Goal: Task Accomplishment & Management: Complete application form

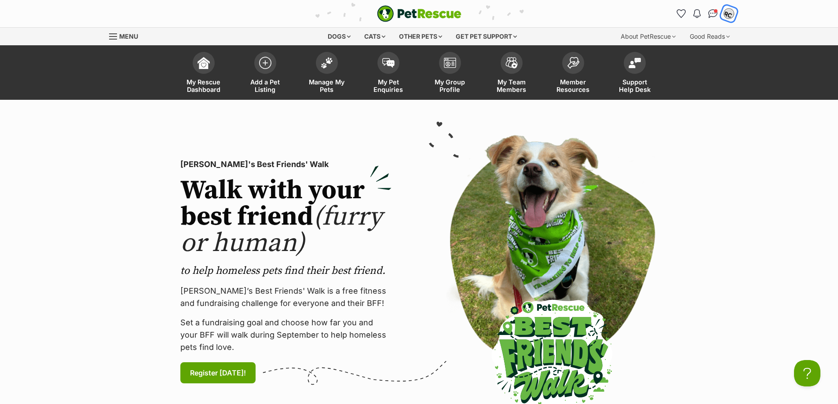
click at [726, 13] on img "My account" at bounding box center [728, 13] width 11 height 11
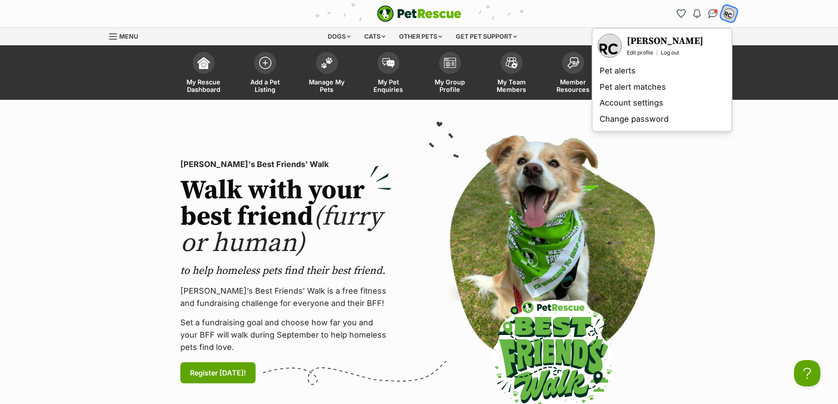
click at [732, 12] on img "My account" at bounding box center [728, 13] width 11 height 11
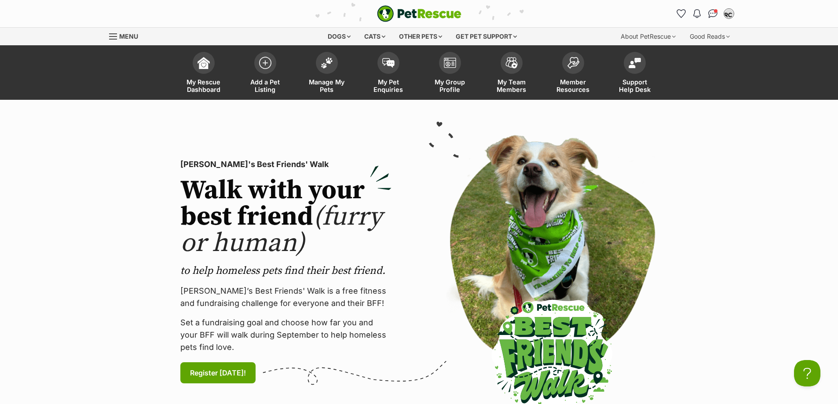
click at [733, 115] on section "[PERSON_NAME]'s Best Friends' Walk Walk with your best friend (furry or human) …" at bounding box center [419, 272] width 838 height 344
click at [274, 70] on link "Add a Pet Listing" at bounding box center [266, 74] width 62 height 52
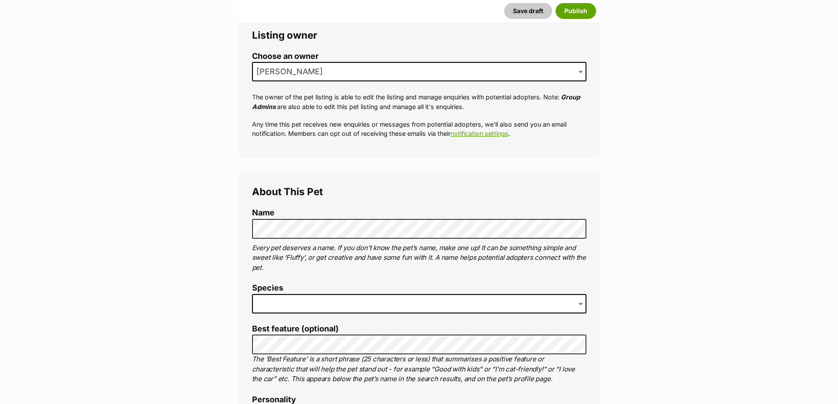
scroll to position [176, 0]
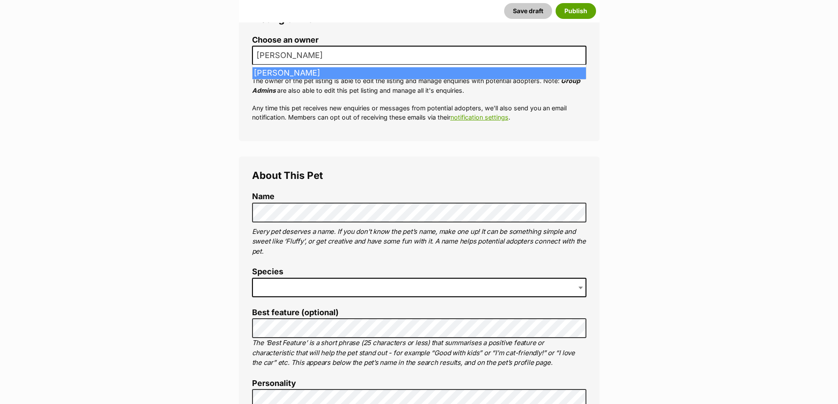
click at [376, 64] on span "[PERSON_NAME]" at bounding box center [419, 55] width 334 height 19
click at [379, 59] on span "[PERSON_NAME]" at bounding box center [419, 55] width 334 height 19
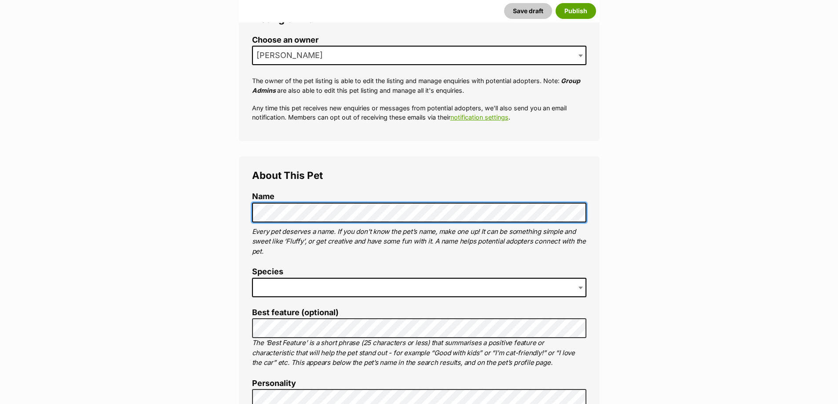
scroll to position [264, 0]
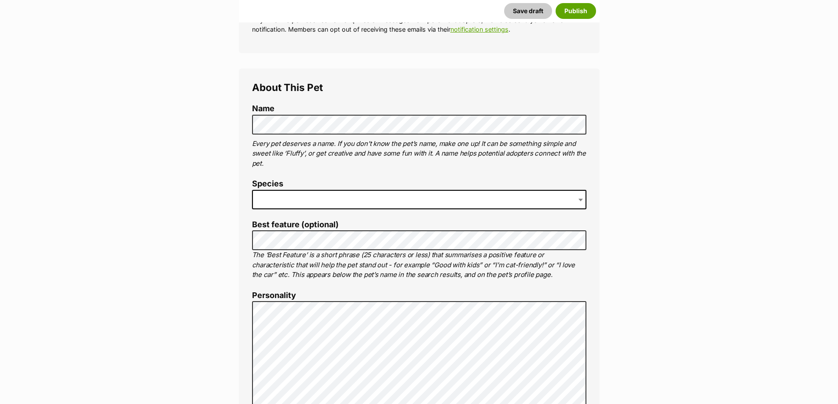
click at [331, 192] on span at bounding box center [419, 199] width 334 height 19
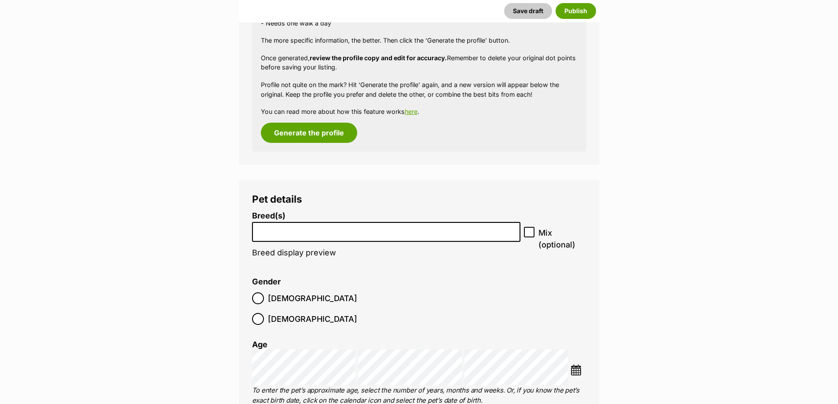
scroll to position [924, 0]
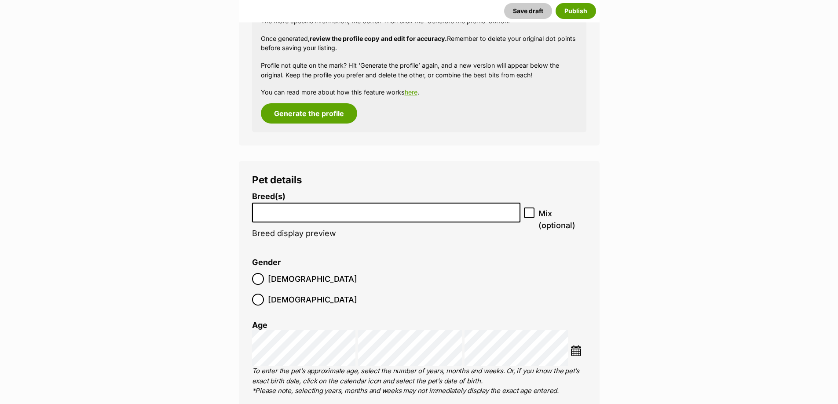
click at [324, 217] on li at bounding box center [386, 213] width 263 height 18
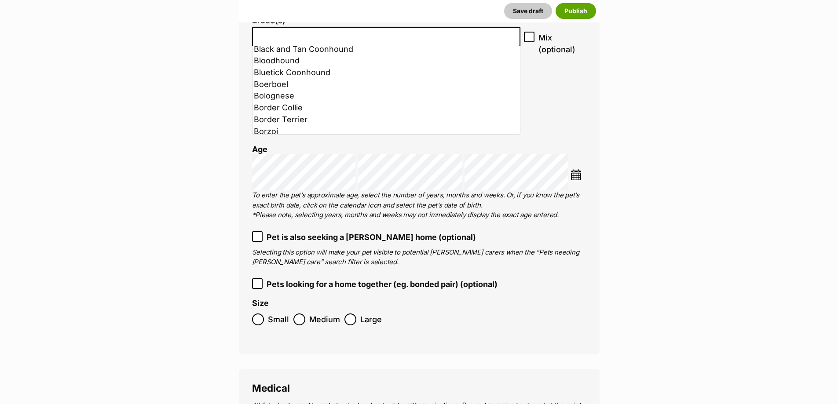
scroll to position [528, 0]
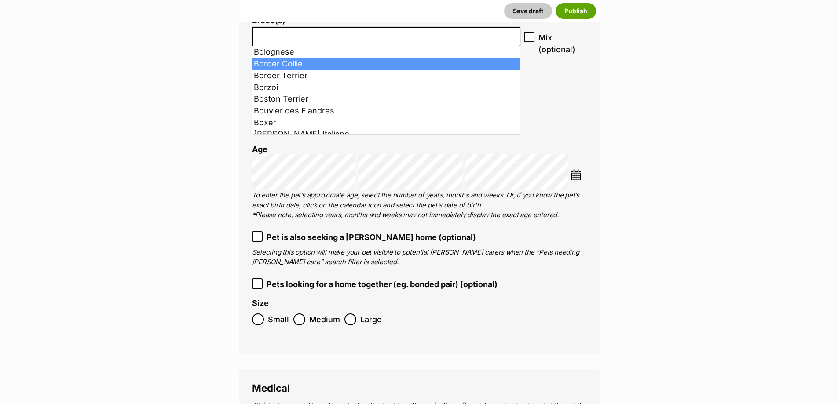
select select "37"
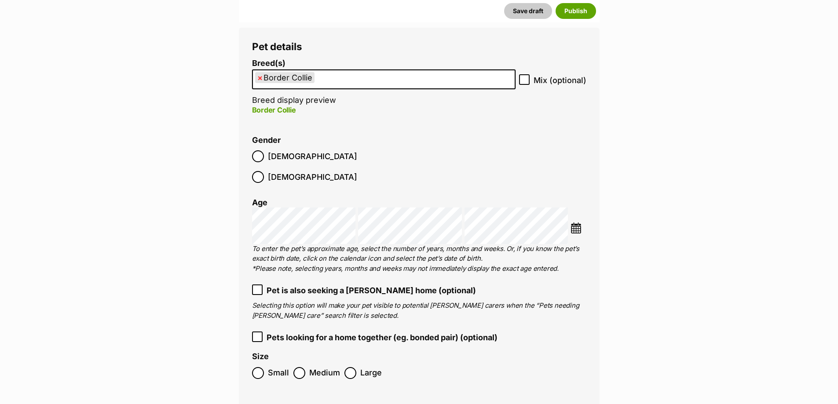
scroll to position [1144, 0]
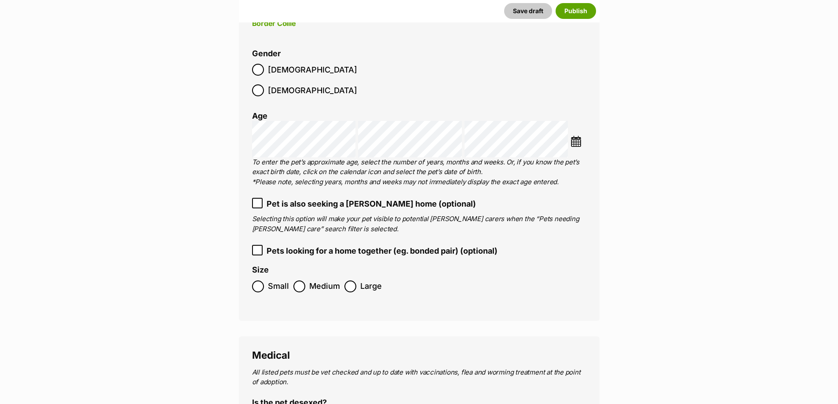
click at [266, 70] on label "Male" at bounding box center [304, 70] width 105 height 12
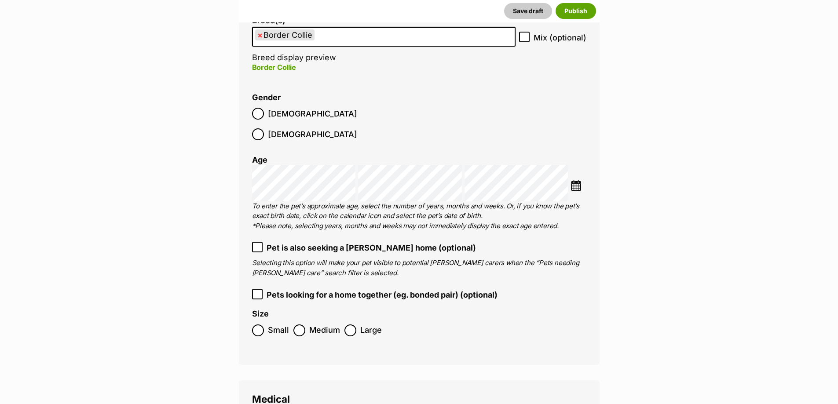
click at [314, 325] on span "Medium" at bounding box center [324, 331] width 31 height 12
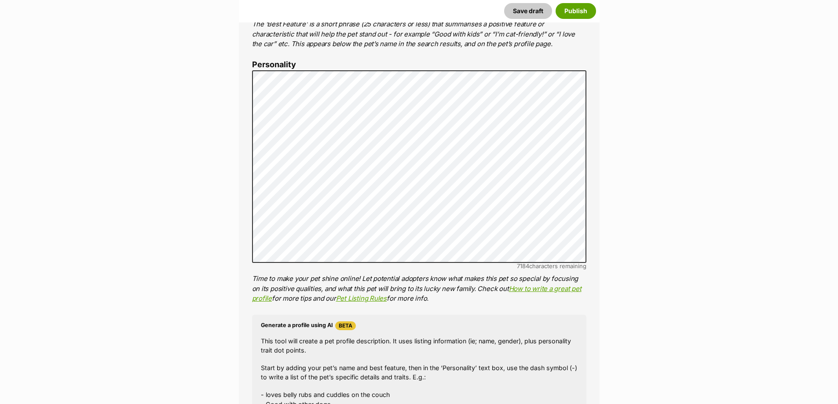
scroll to position [354, 0]
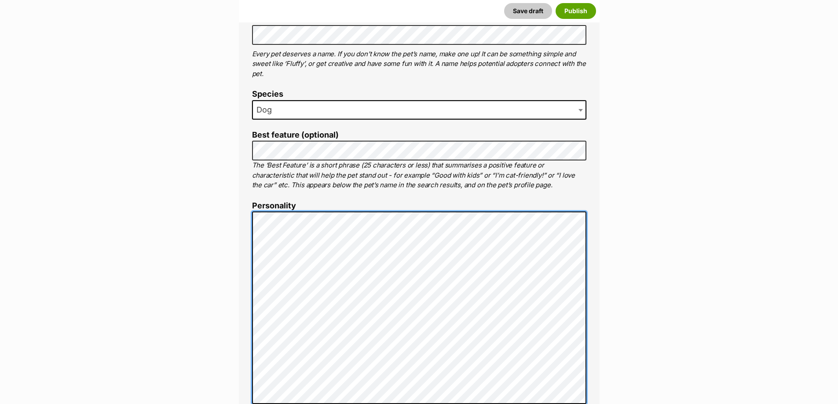
click at [251, 334] on div "About This Pet Name Henlo there, it looks like you might be using the pet name …" at bounding box center [419, 347] width 361 height 737
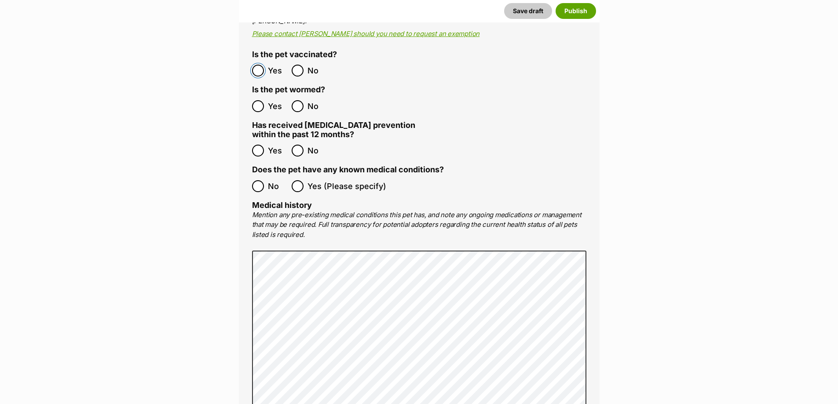
scroll to position [1586, 0]
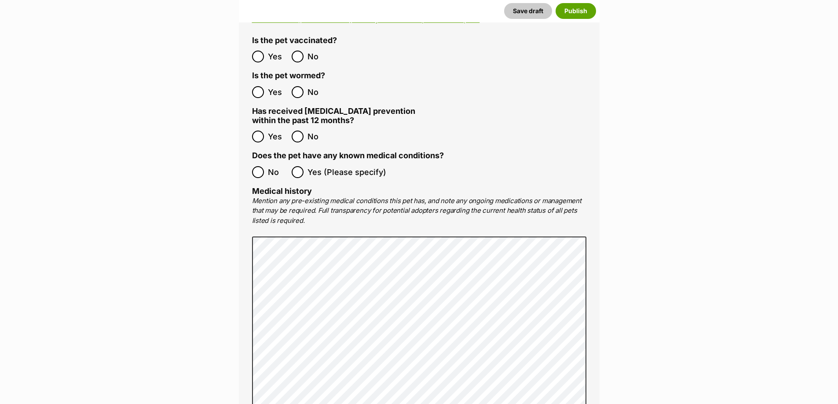
click at [265, 86] on label "Yes" at bounding box center [269, 92] width 35 height 12
click at [270, 166] on span "No" at bounding box center [277, 172] width 19 height 12
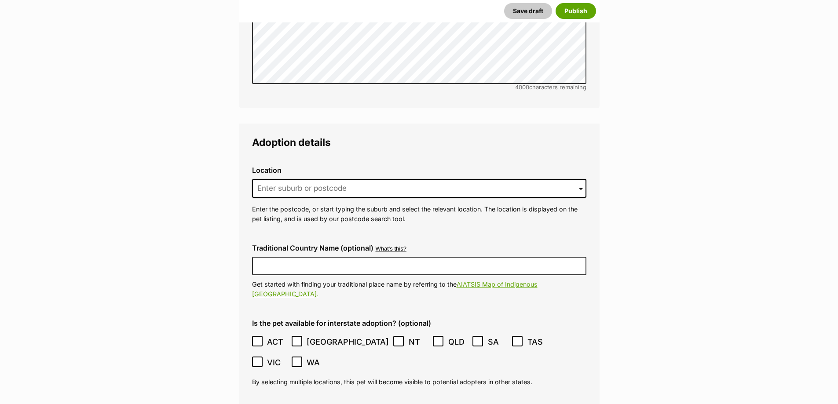
scroll to position [1982, 0]
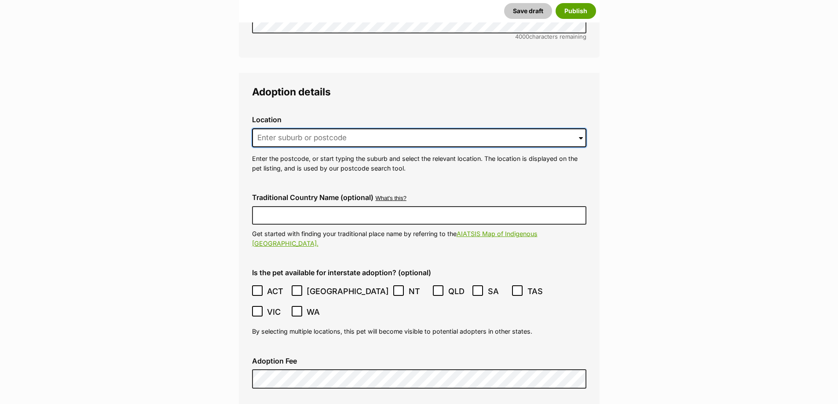
click at [286, 128] on input at bounding box center [419, 137] width 334 height 19
click at [346, 128] on input at bounding box center [419, 137] width 334 height 19
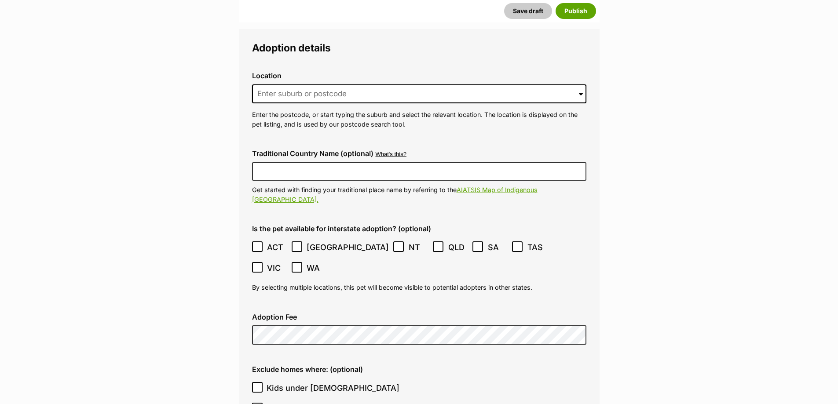
click at [581, 84] on span at bounding box center [581, 93] width 4 height 19
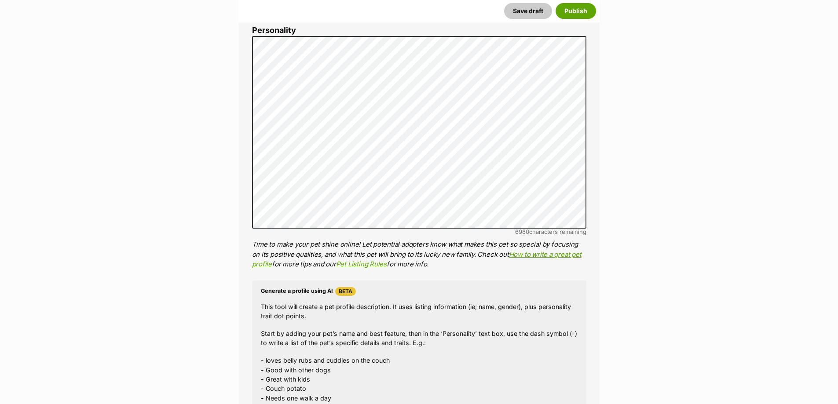
scroll to position [530, 0]
